Goal: Task Accomplishment & Management: Use online tool/utility

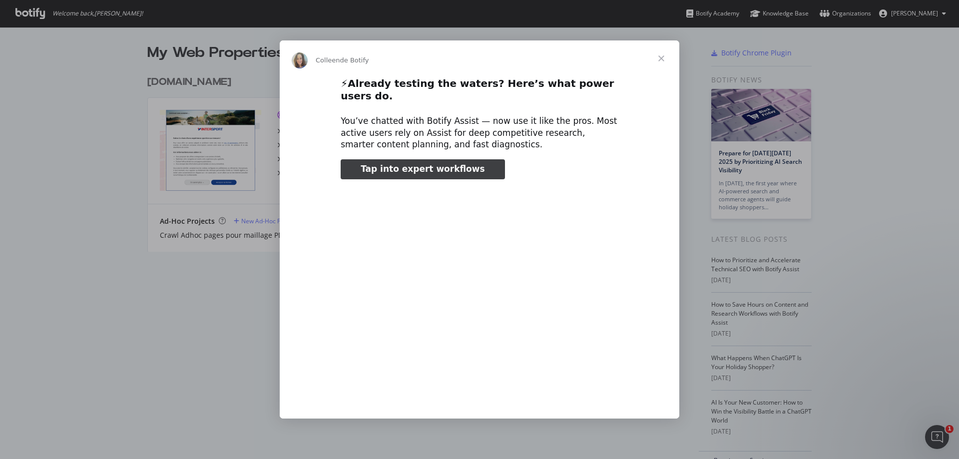
type input "1091841"
click at [664, 63] on span "Fermer" at bounding box center [661, 58] width 36 height 36
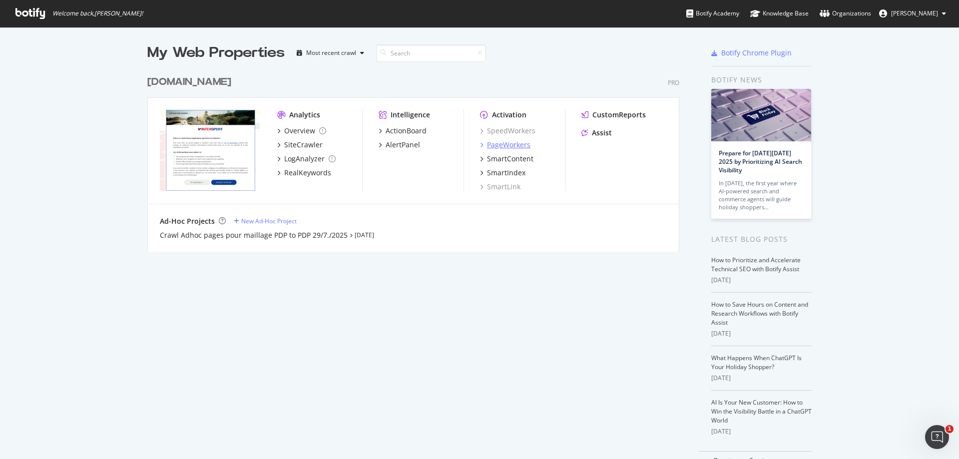
click at [518, 143] on div "PageWorkers" at bounding box center [508, 145] width 43 height 10
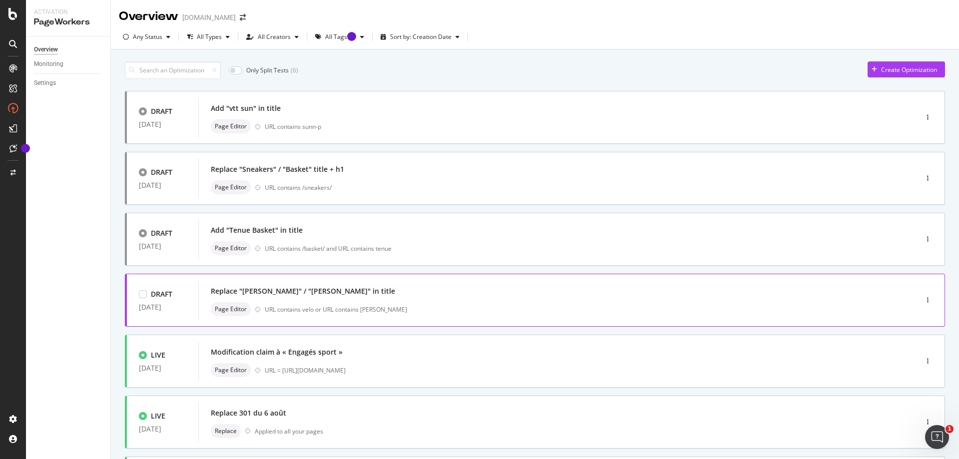
click at [295, 283] on div "Replace "[PERSON_NAME]" / "[PERSON_NAME]" in title Page Editor URL contains vel…" at bounding box center [542, 300] width 689 height 40
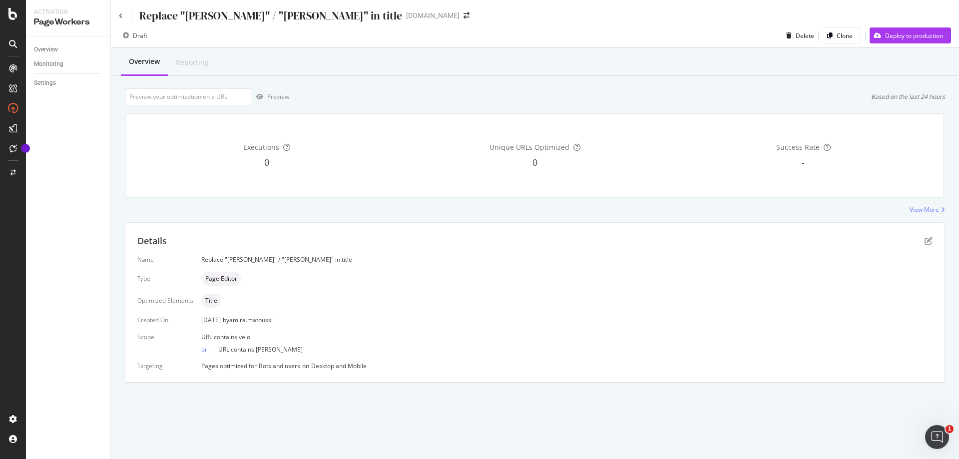
click at [125, 19] on div "Replace "[PERSON_NAME]" / "[PERSON_NAME]" in title" at bounding box center [260, 15] width 283 height 15
click at [120, 14] on icon at bounding box center [121, 16] width 4 height 6
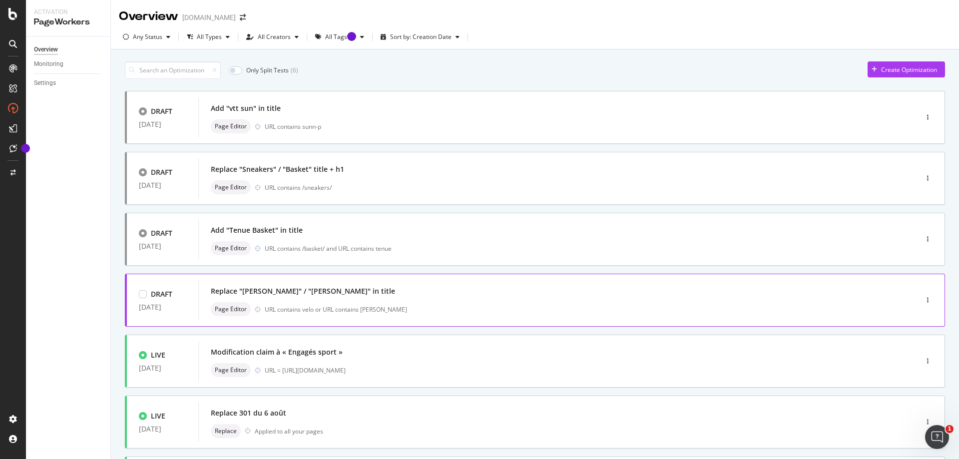
click at [390, 317] on div "Replace "[PERSON_NAME]" / "[PERSON_NAME]" in title Page Editor URL contains vel…" at bounding box center [542, 300] width 689 height 40
click at [7, 225] on div at bounding box center [13, 235] width 24 height 351
